Goal: Entertainment & Leisure: Consume media (video, audio)

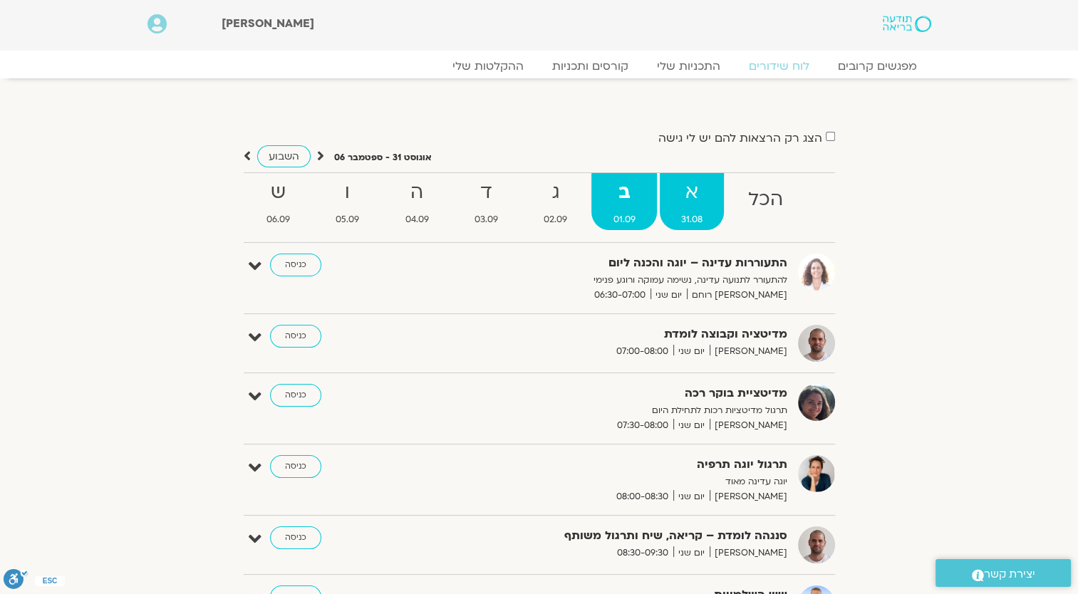
click at [681, 199] on strong "א" at bounding box center [692, 193] width 64 height 32
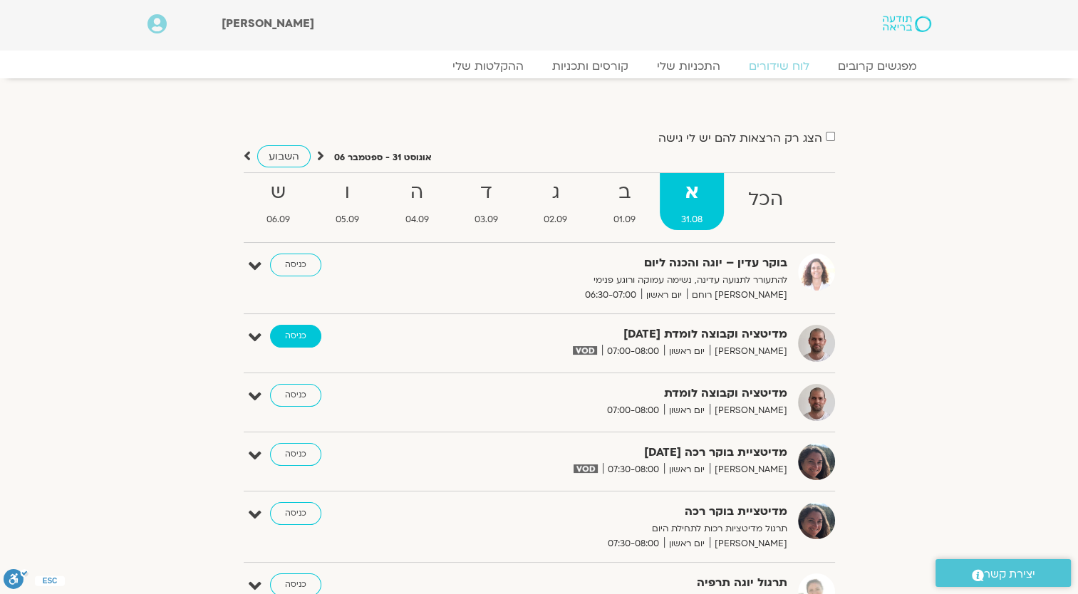
click at [291, 338] on link "כניסה" at bounding box center [295, 336] width 51 height 23
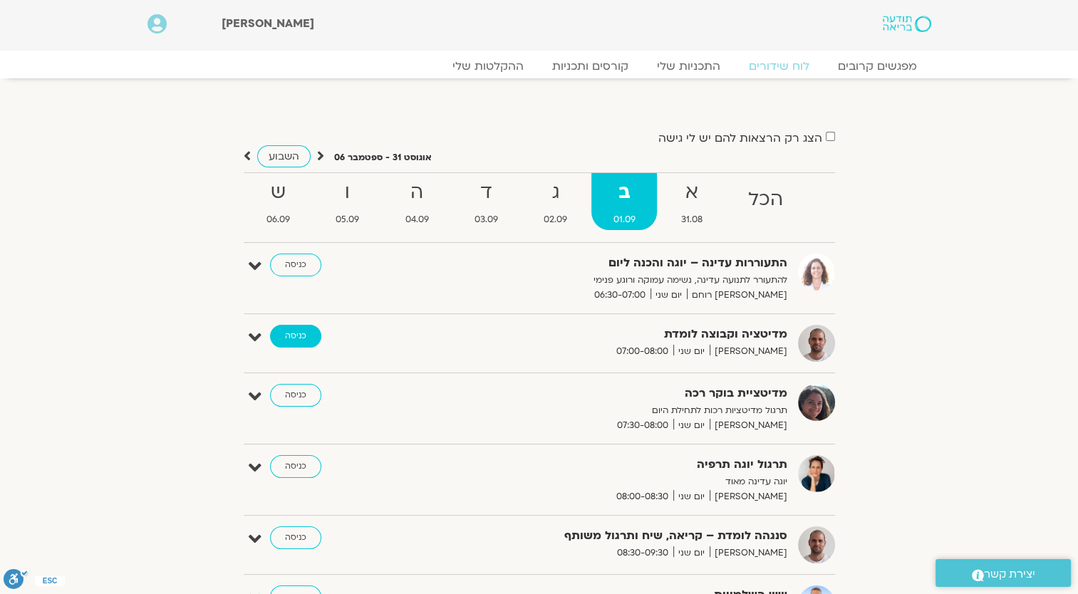
click at [291, 337] on link "כניסה" at bounding box center [295, 336] width 51 height 23
click at [294, 331] on link "כניסה" at bounding box center [295, 336] width 51 height 23
